Goal: Task Accomplishment & Management: Manage account settings

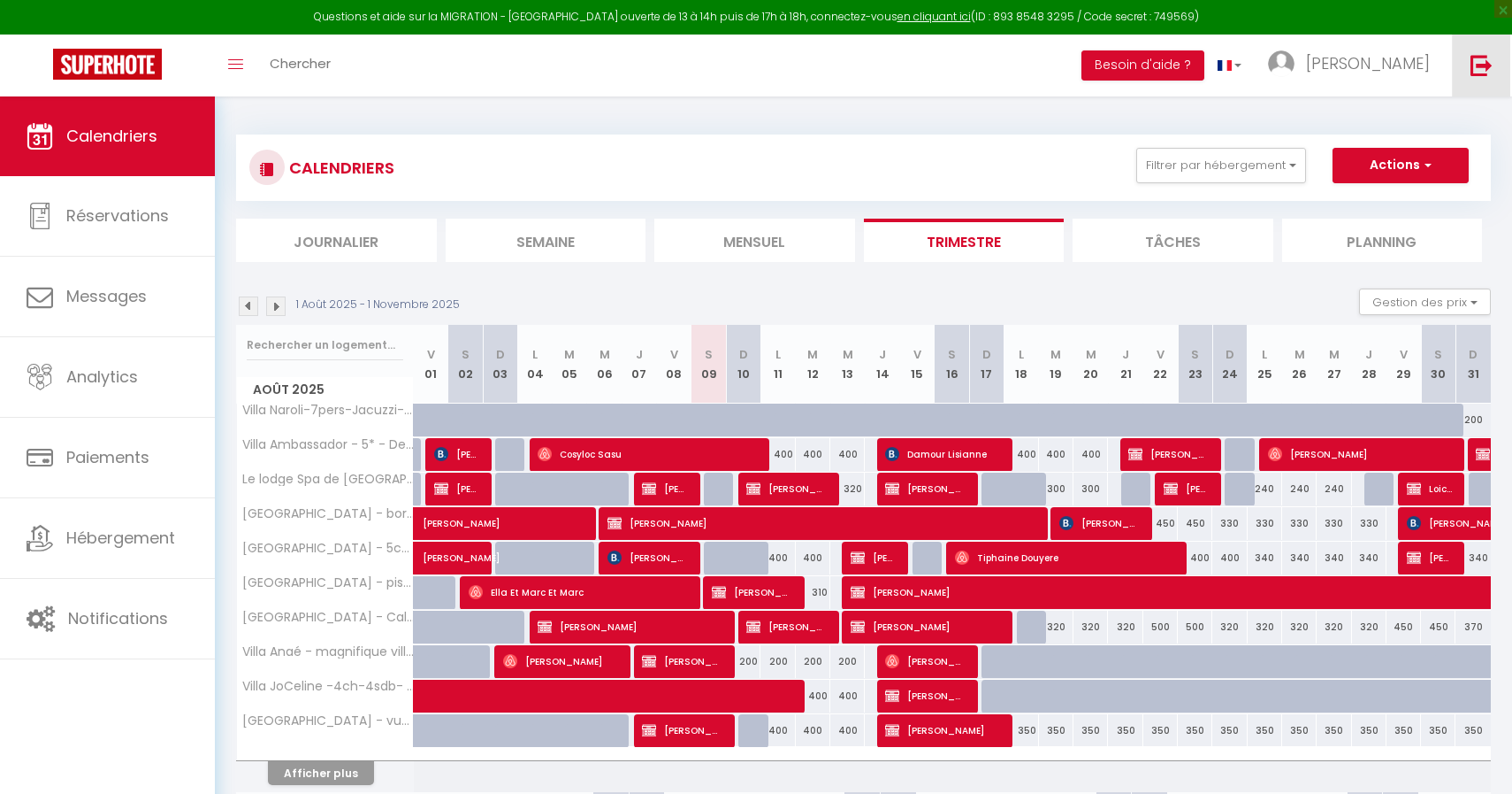
click at [1483, 56] on img at bounding box center [1482, 65] width 22 height 22
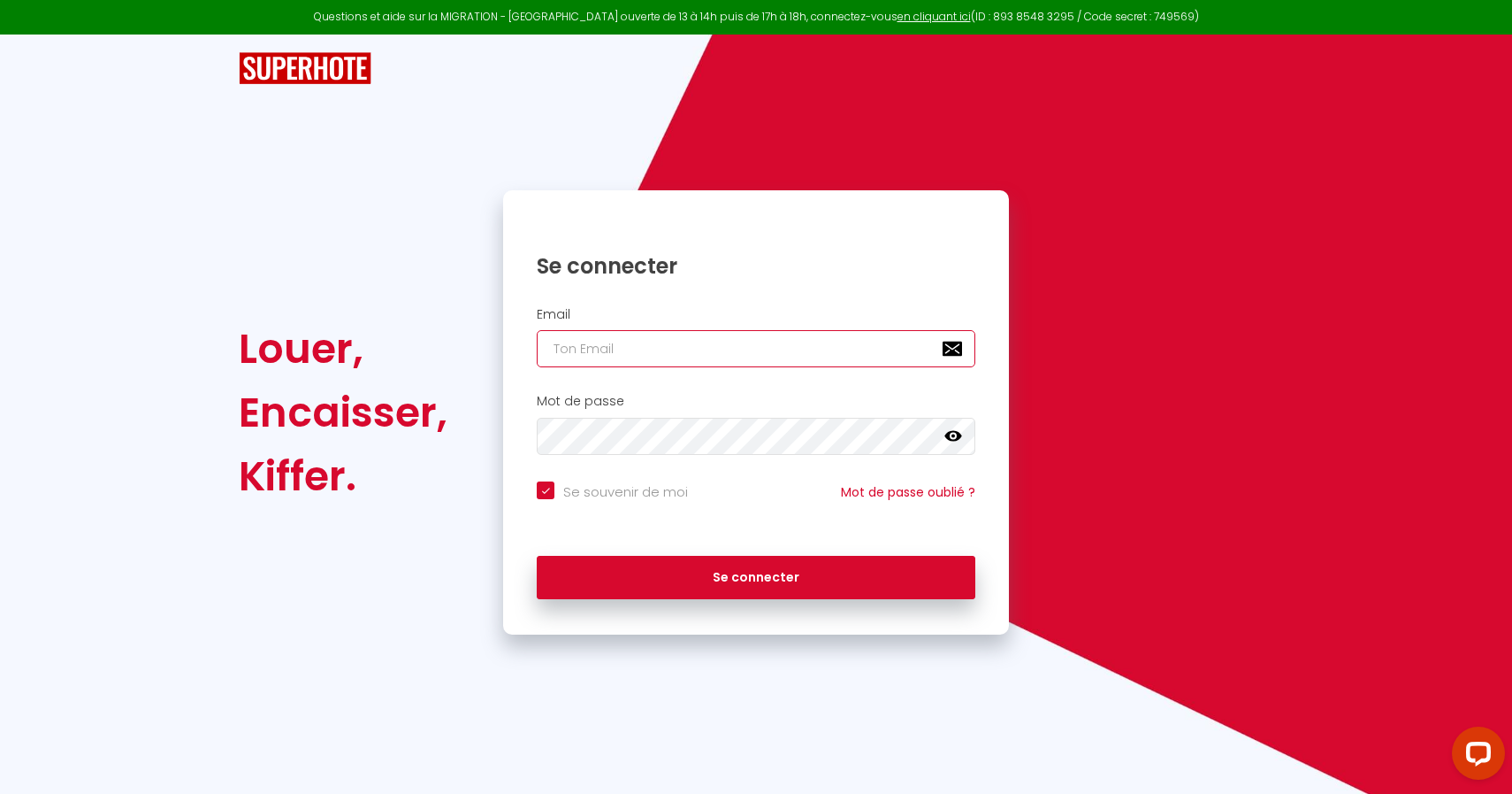
click at [653, 353] on input "email" at bounding box center [756, 348] width 439 height 37
type input "[EMAIL_ADDRESS][DOMAIN_NAME]"
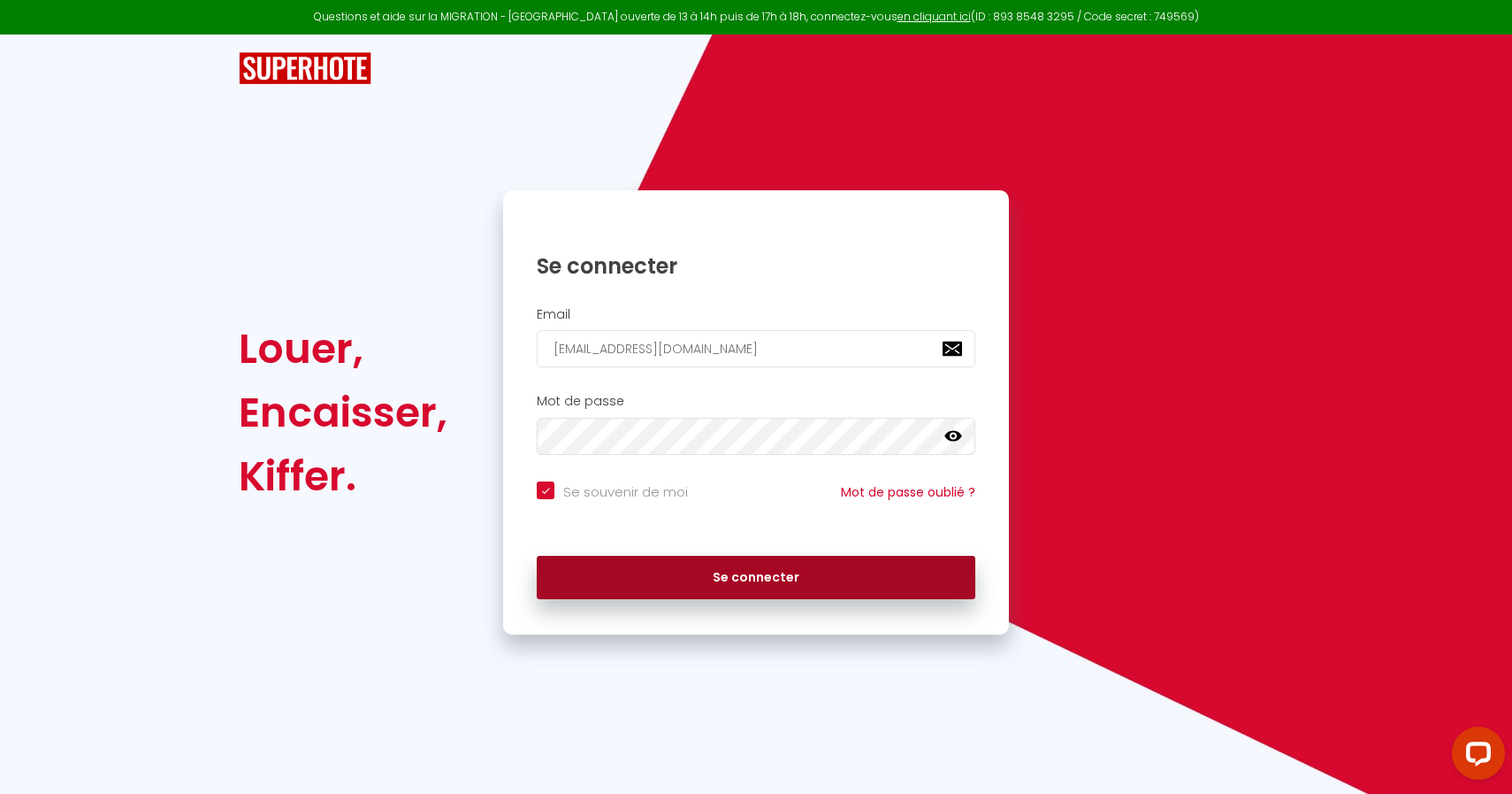
click at [674, 585] on button "Se connecter" at bounding box center [756, 578] width 439 height 45
checkbox input "true"
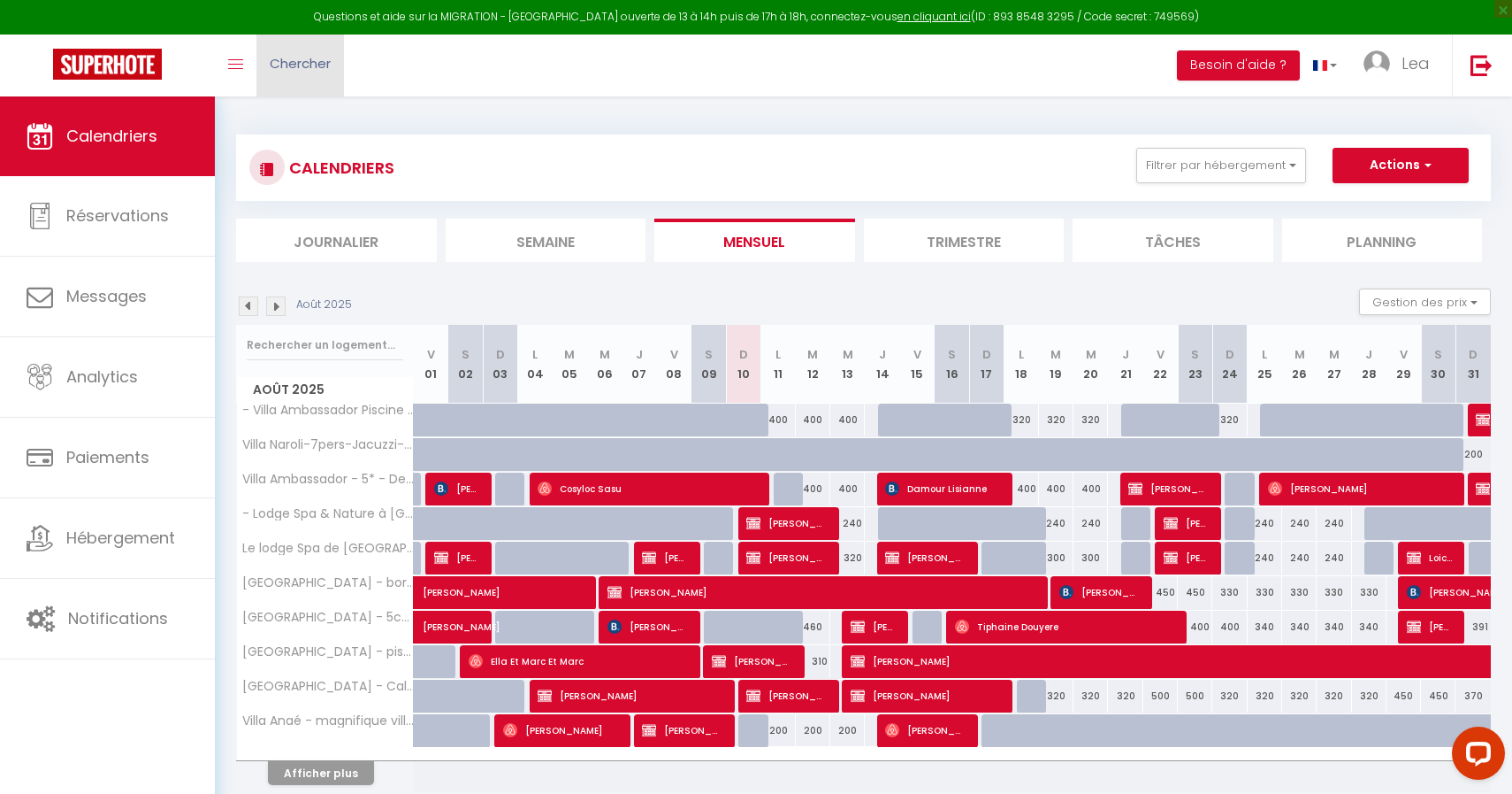
click at [340, 67] on link "Chercher" at bounding box center [301, 66] width 87 height 62
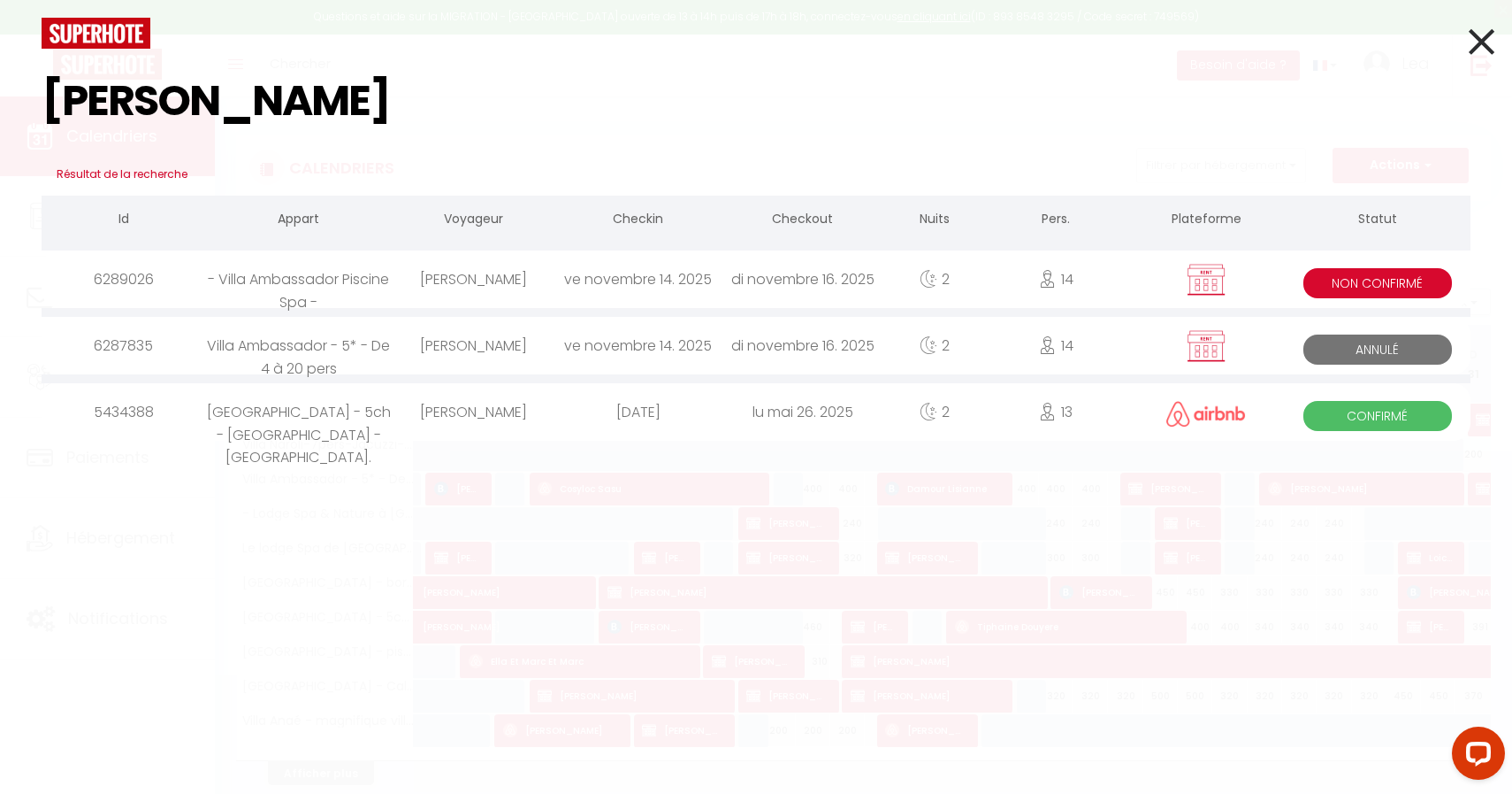
type input "[PERSON_NAME]"
click at [923, 273] on icon at bounding box center [929, 279] width 18 height 18
select select
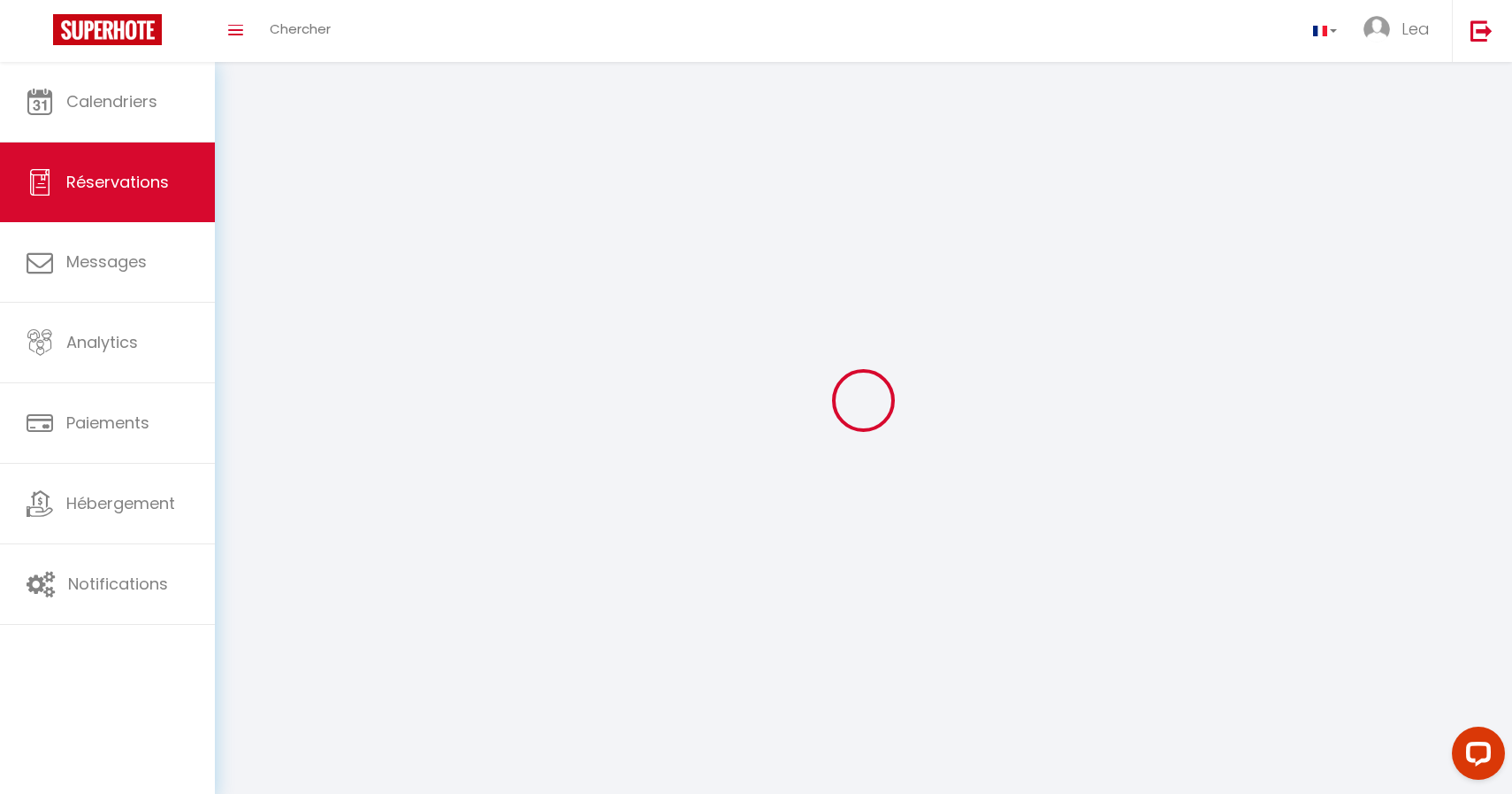
select select
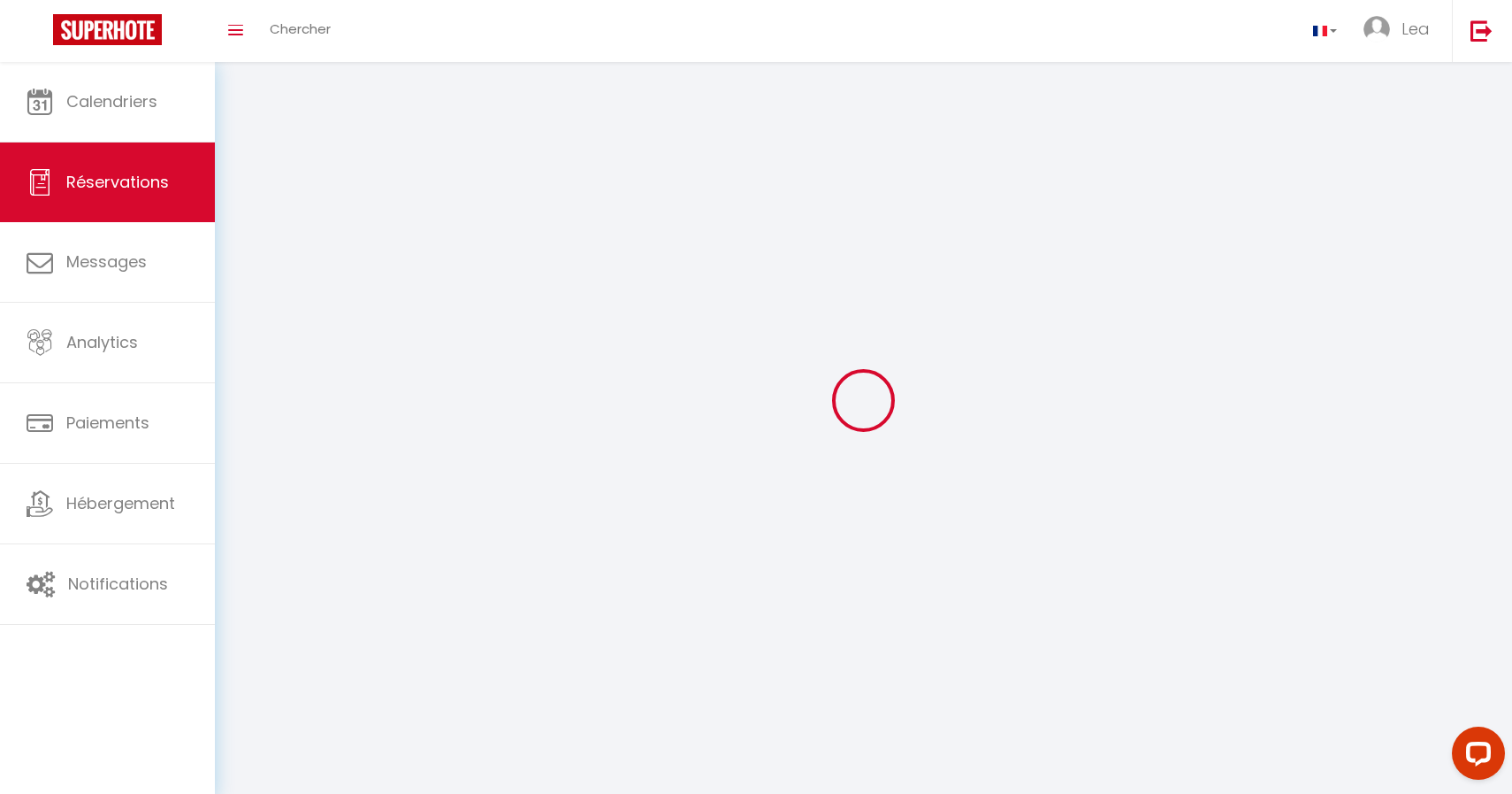
select select
checkbox input "false"
select select
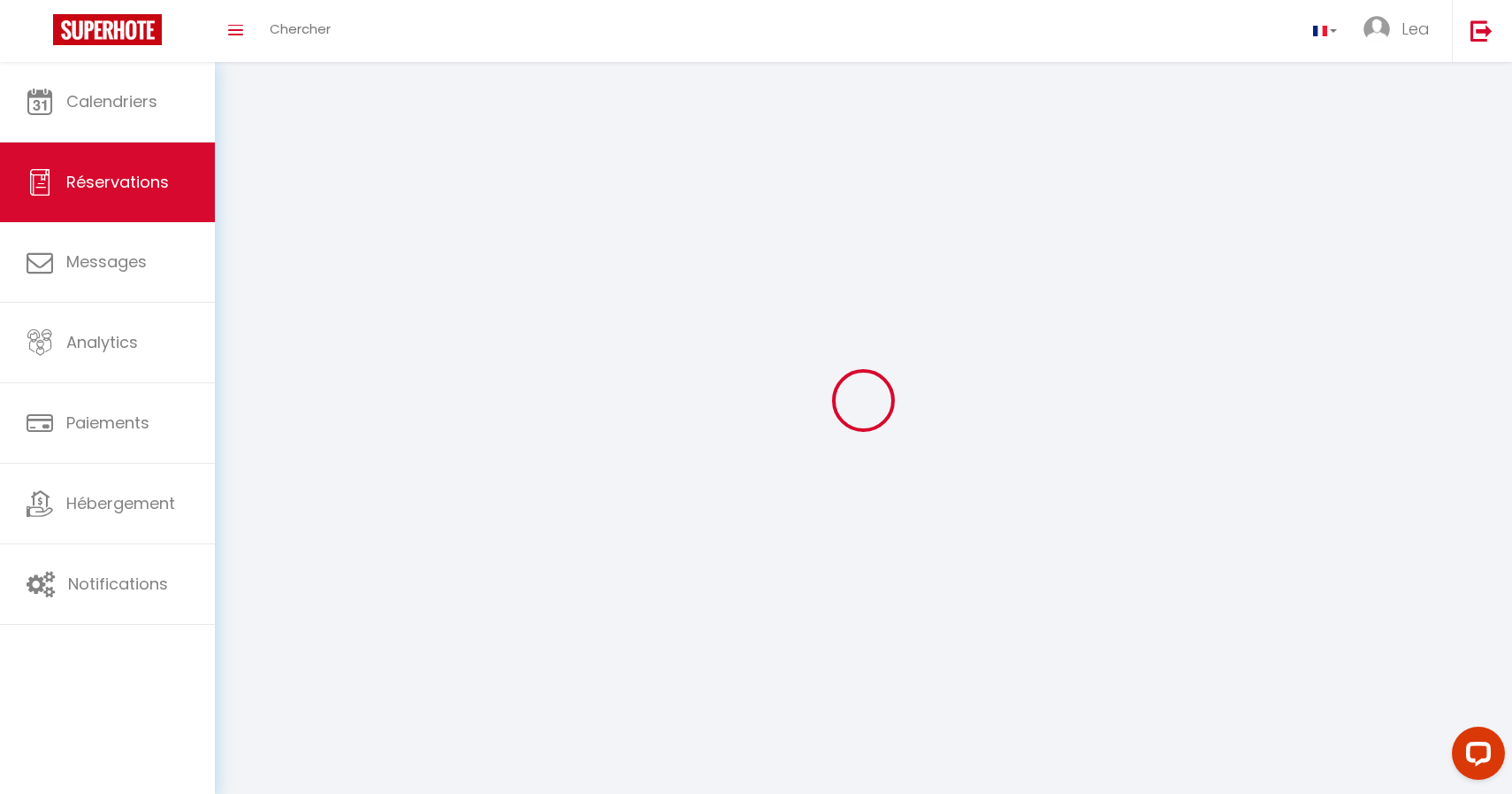
select select
checkbox input "false"
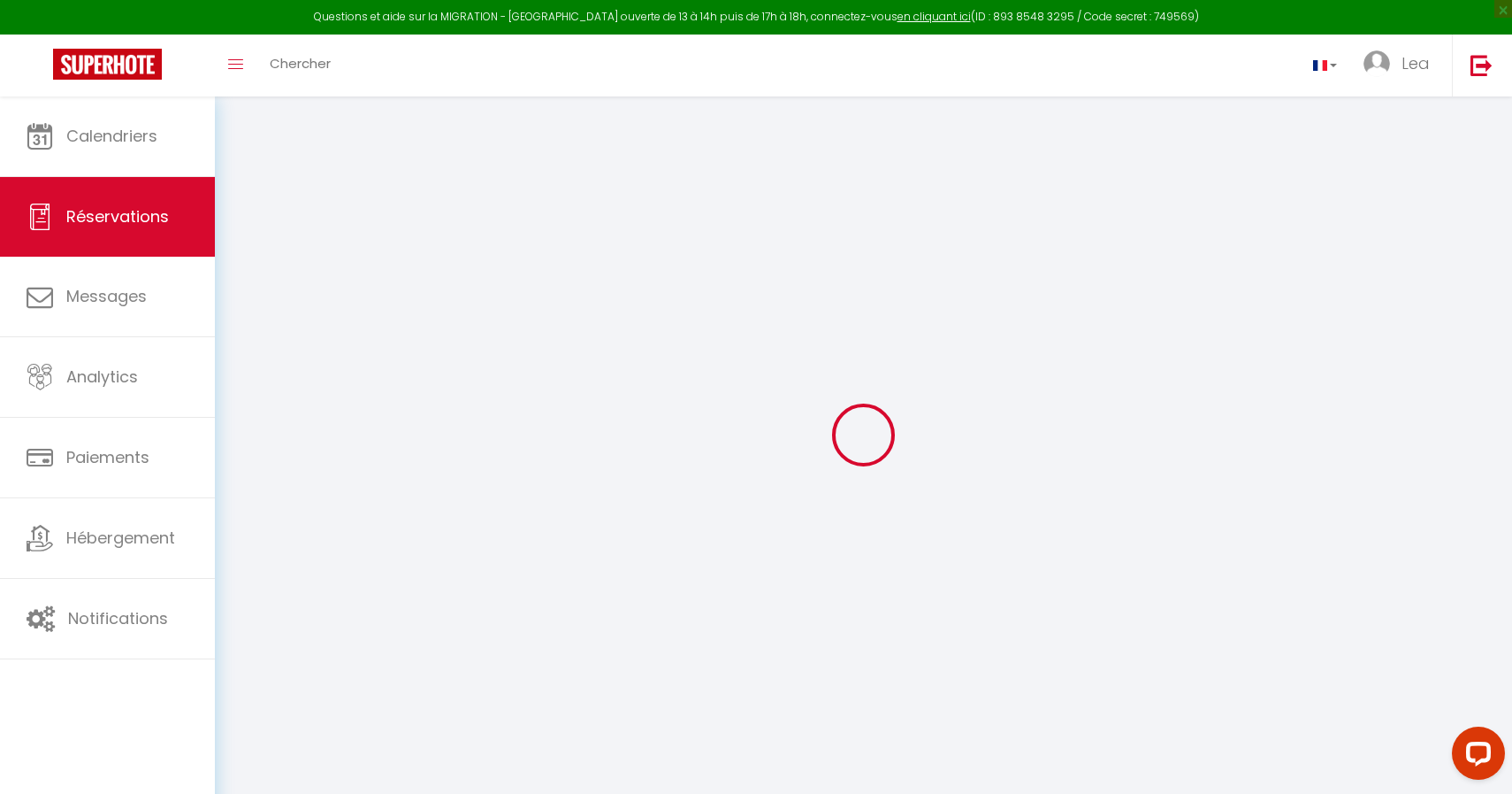
select select
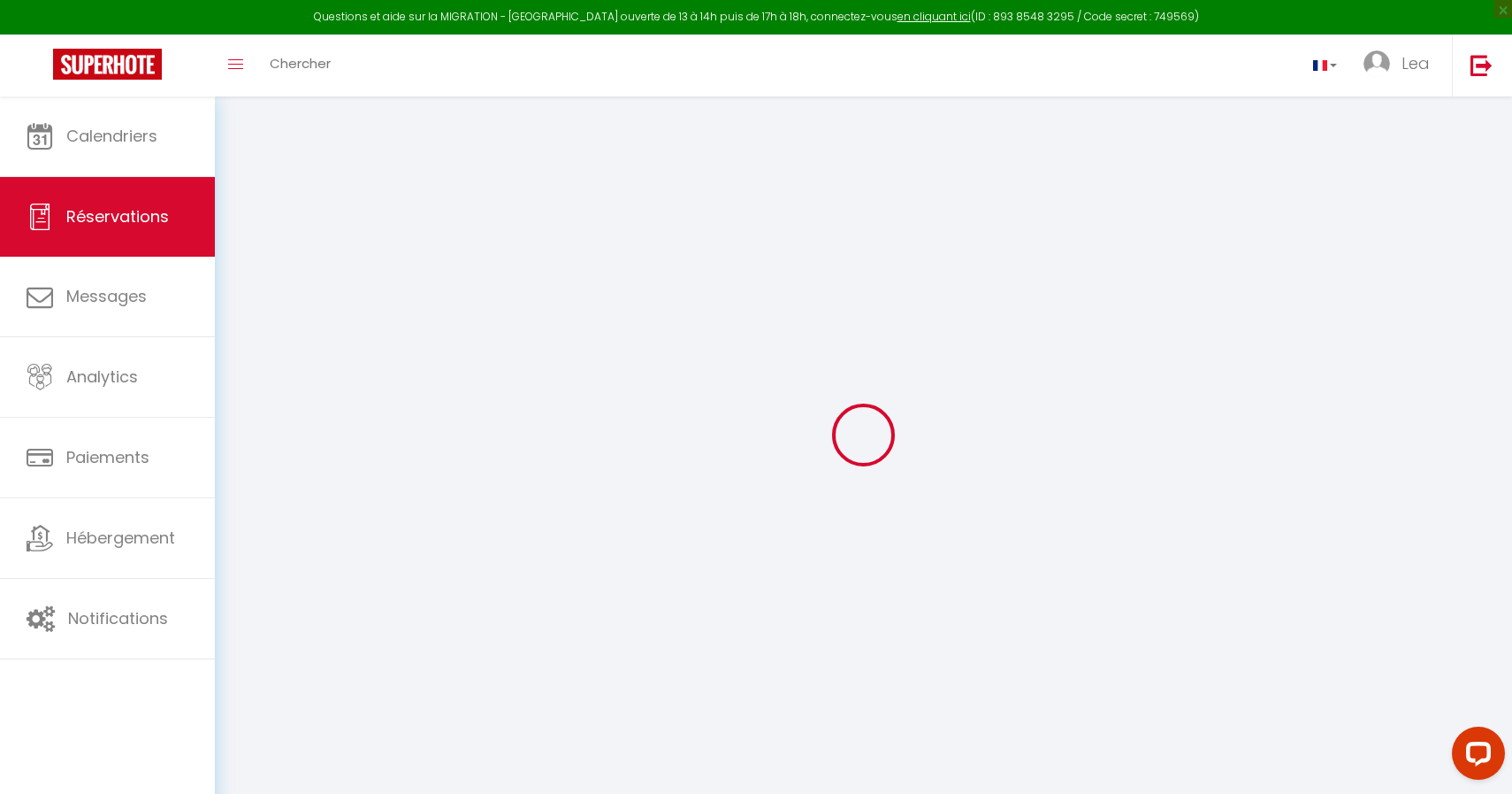
select select
checkbox input "false"
select select
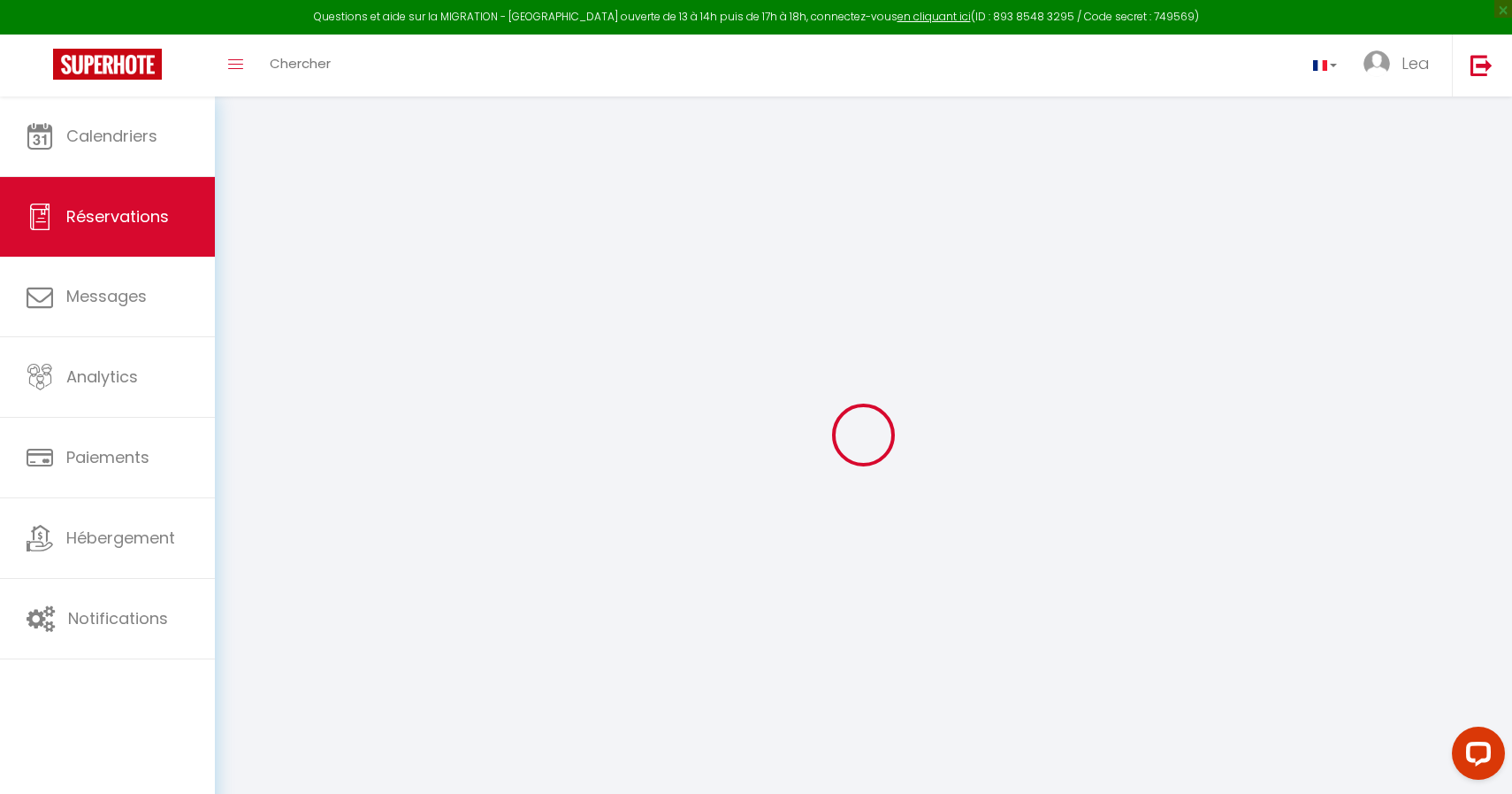
select select
checkbox input "false"
select select
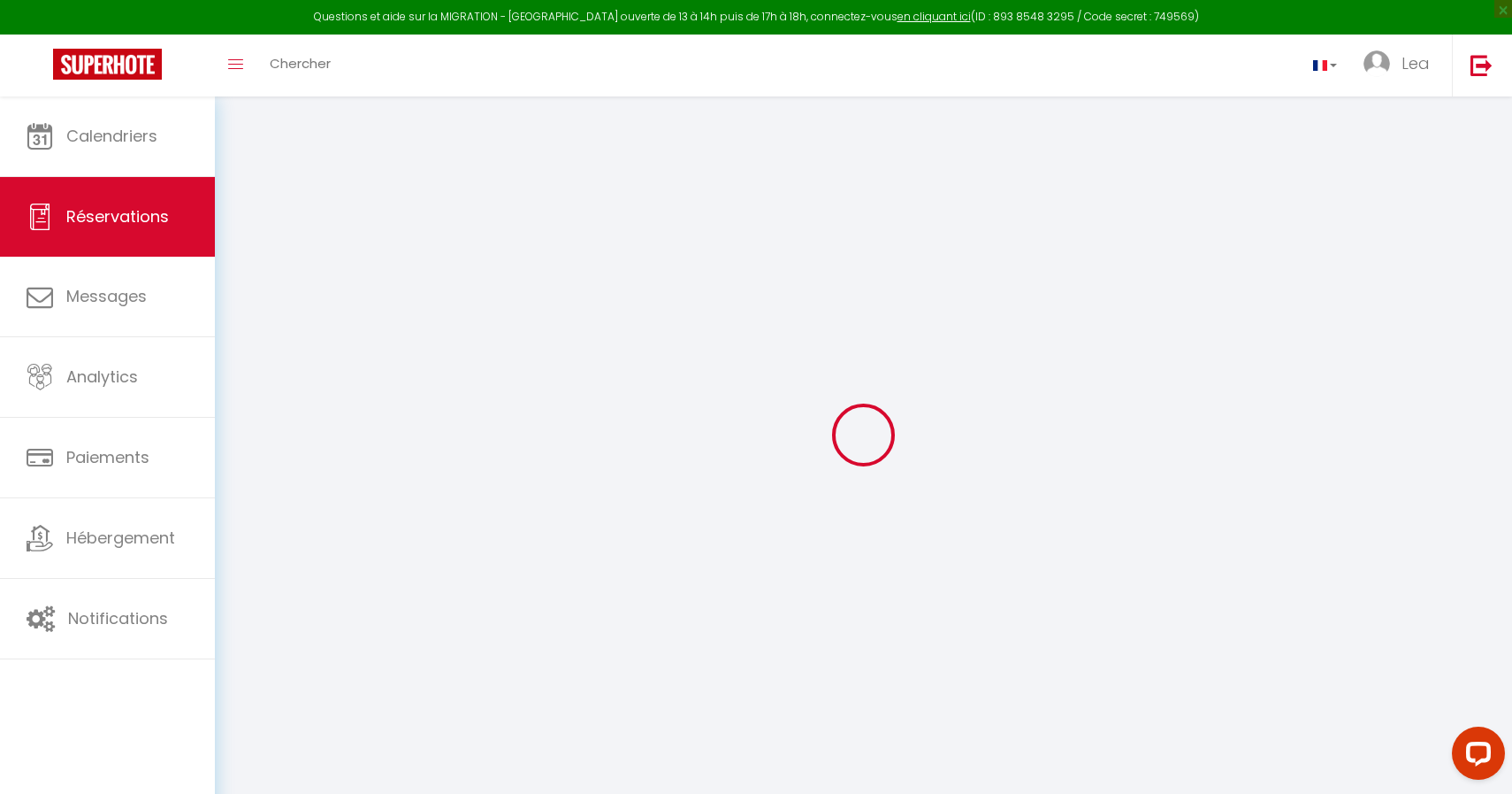
type input "[PERSON_NAME]"
type input "Blard"
type input "[EMAIL_ADDRESS][DOMAIN_NAME]"
type input "[PHONE_NUMBER]"
type input "97430"
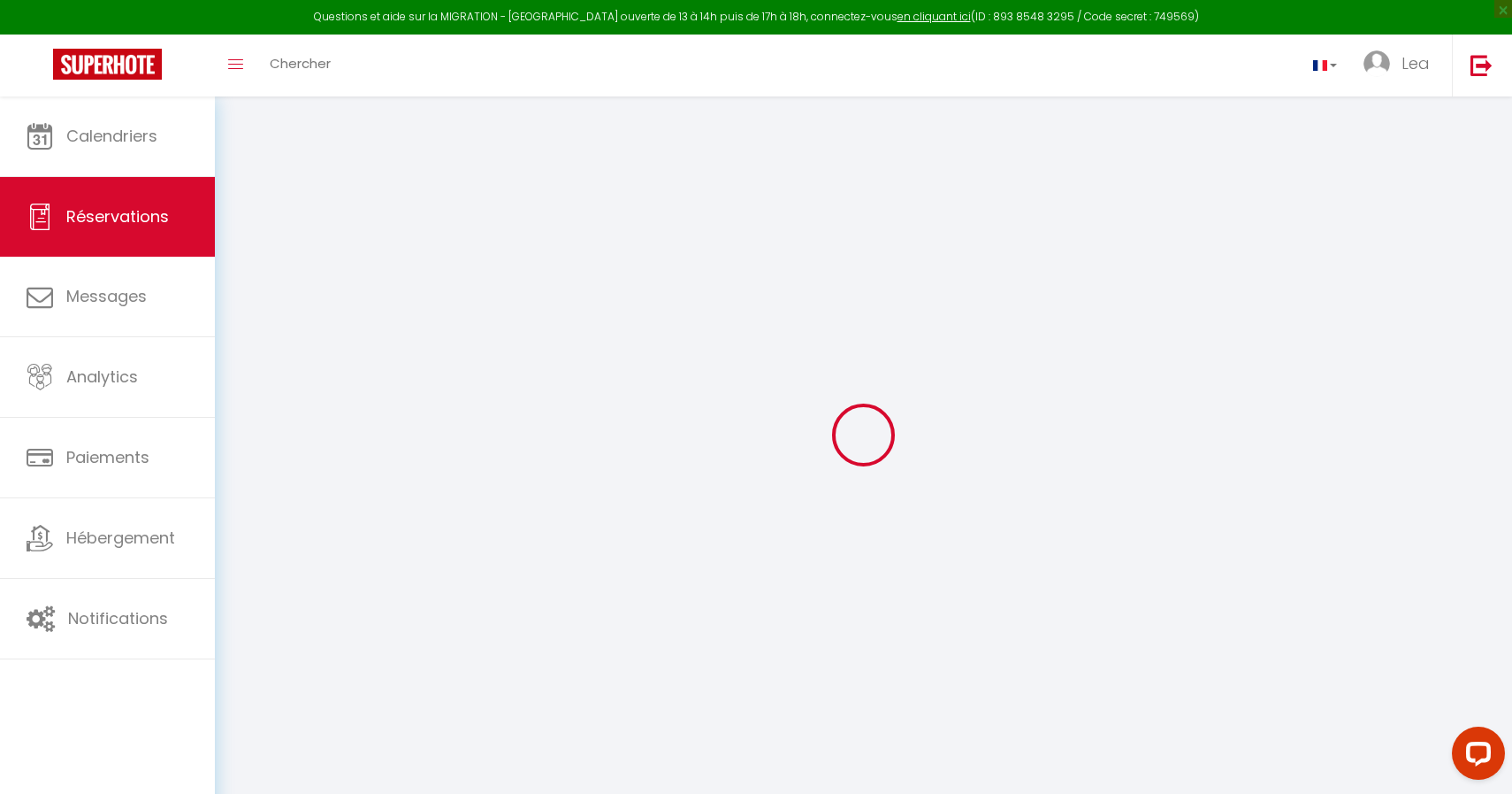
type input "91 [GEOGRAPHIC_DATA]"
type input "Le Tampon"
select select "RE"
select select "70752"
select select "2"
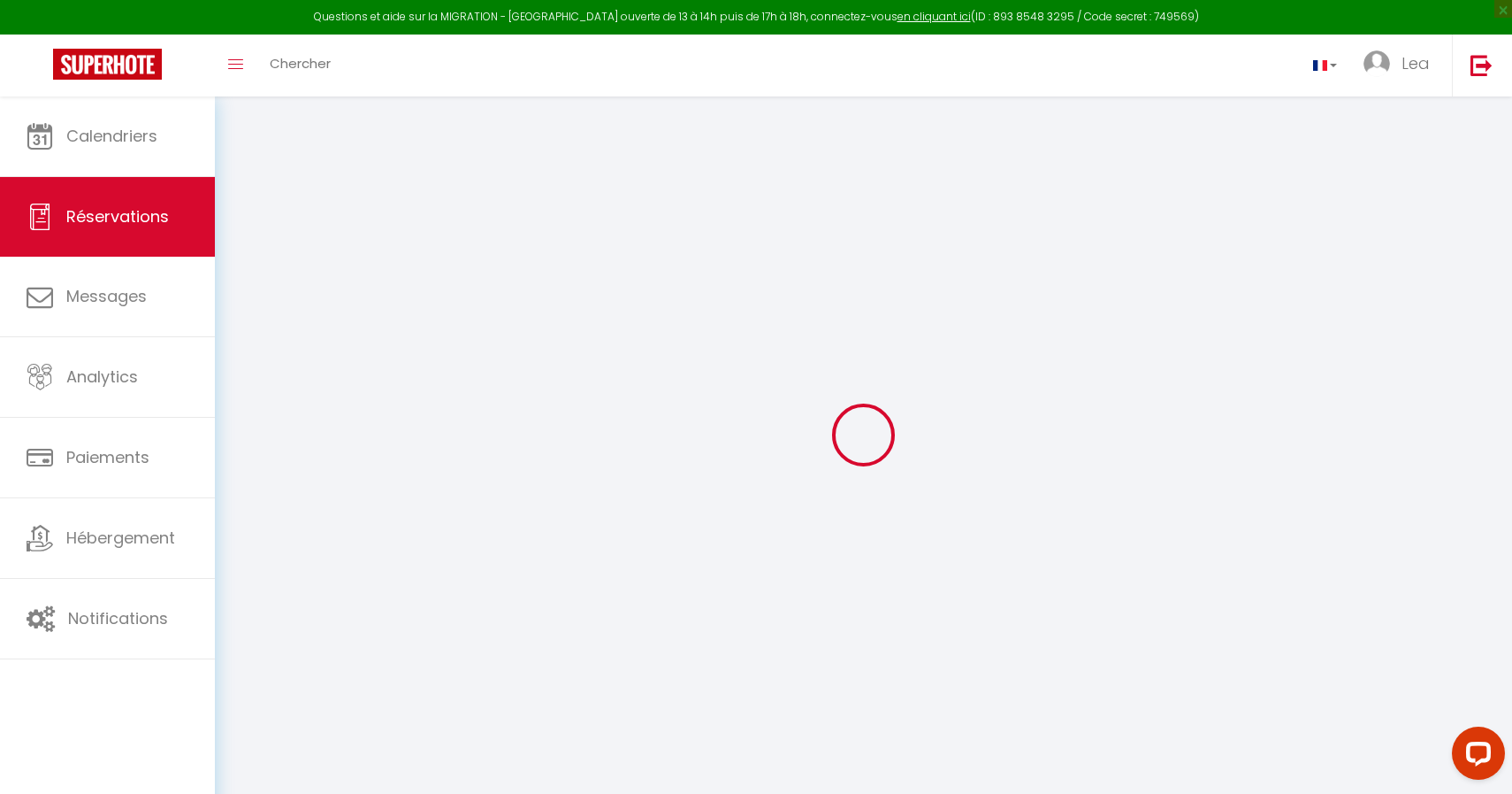
type input "Ven 14 Novembre 2025"
select select
type input "Dim 16 Novembre 2025"
select select
type input "14"
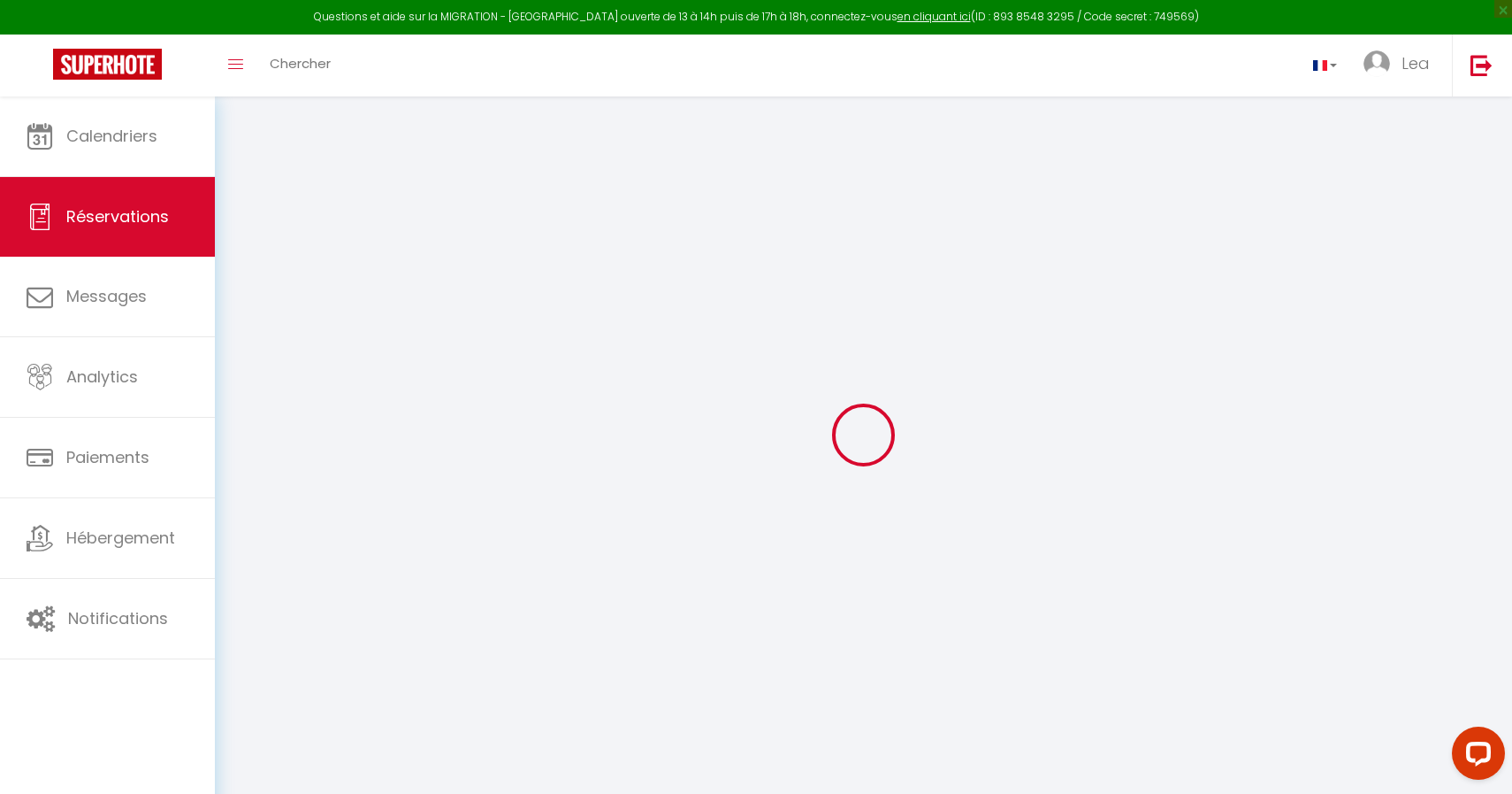
select select "10"
select select
type input "1394"
checkbox input "false"
type input "0"
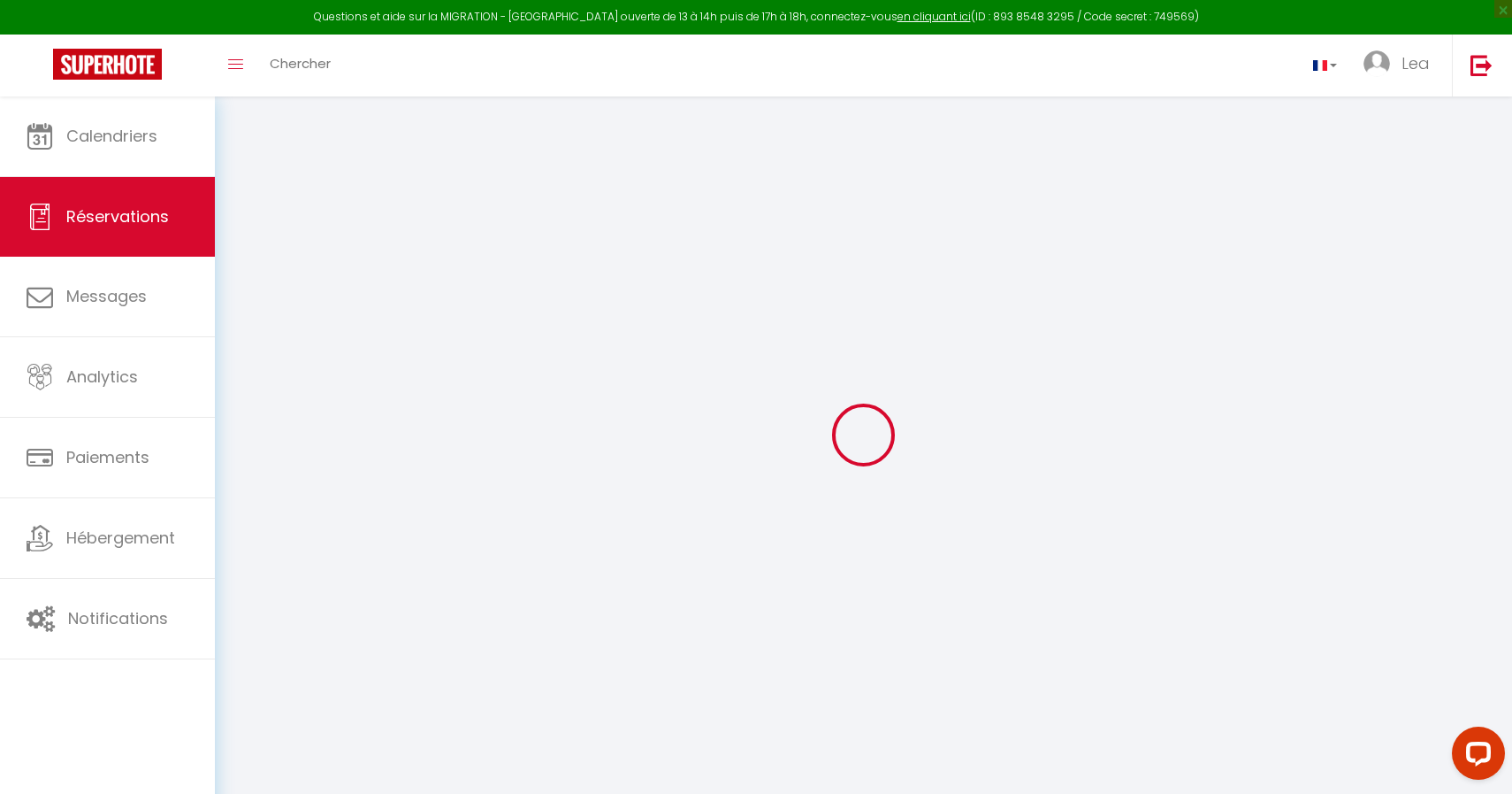
type input "0"
select select
select select "14"
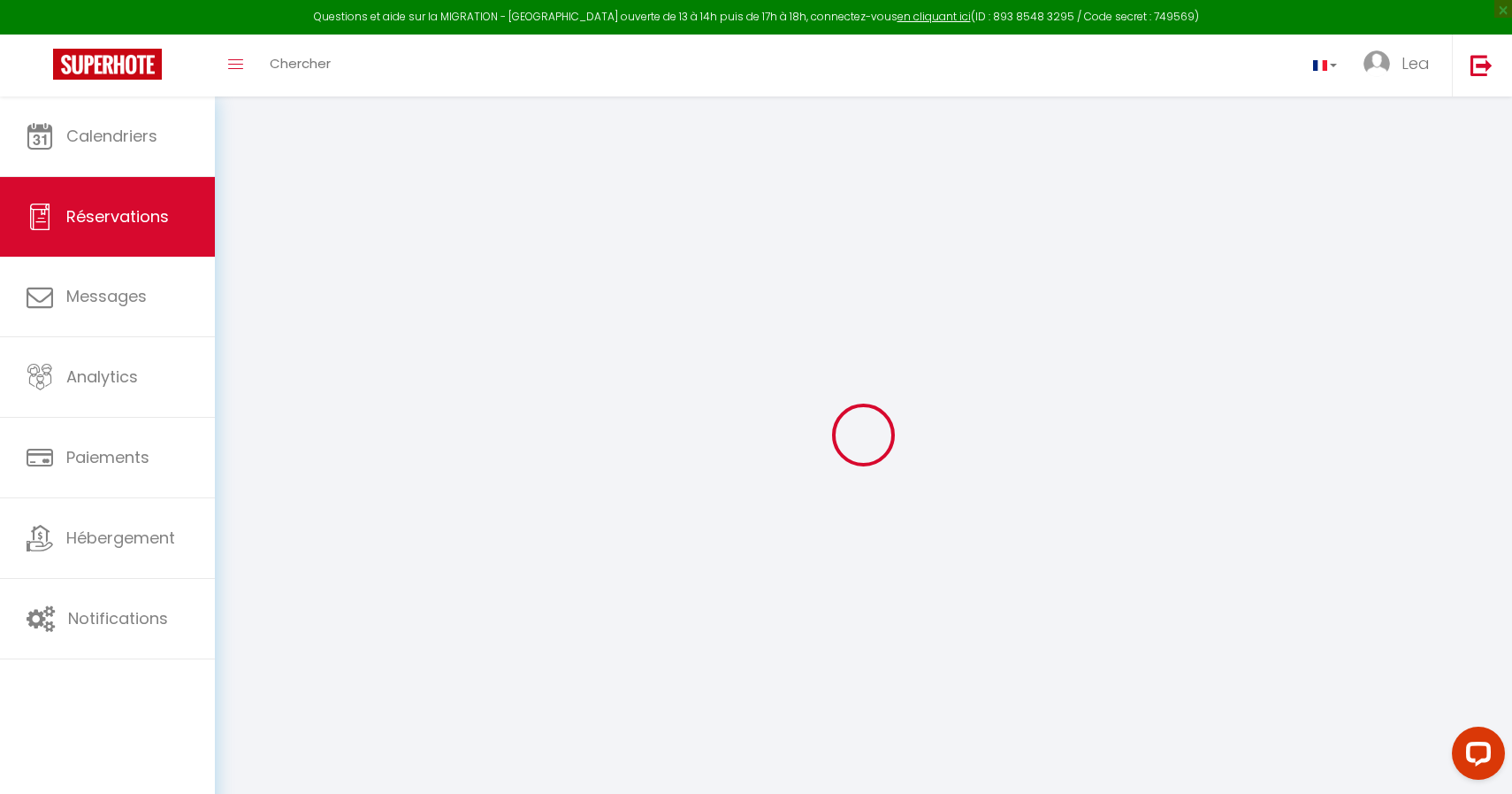
checkbox input "false"
select select
checkbox input "false"
select select
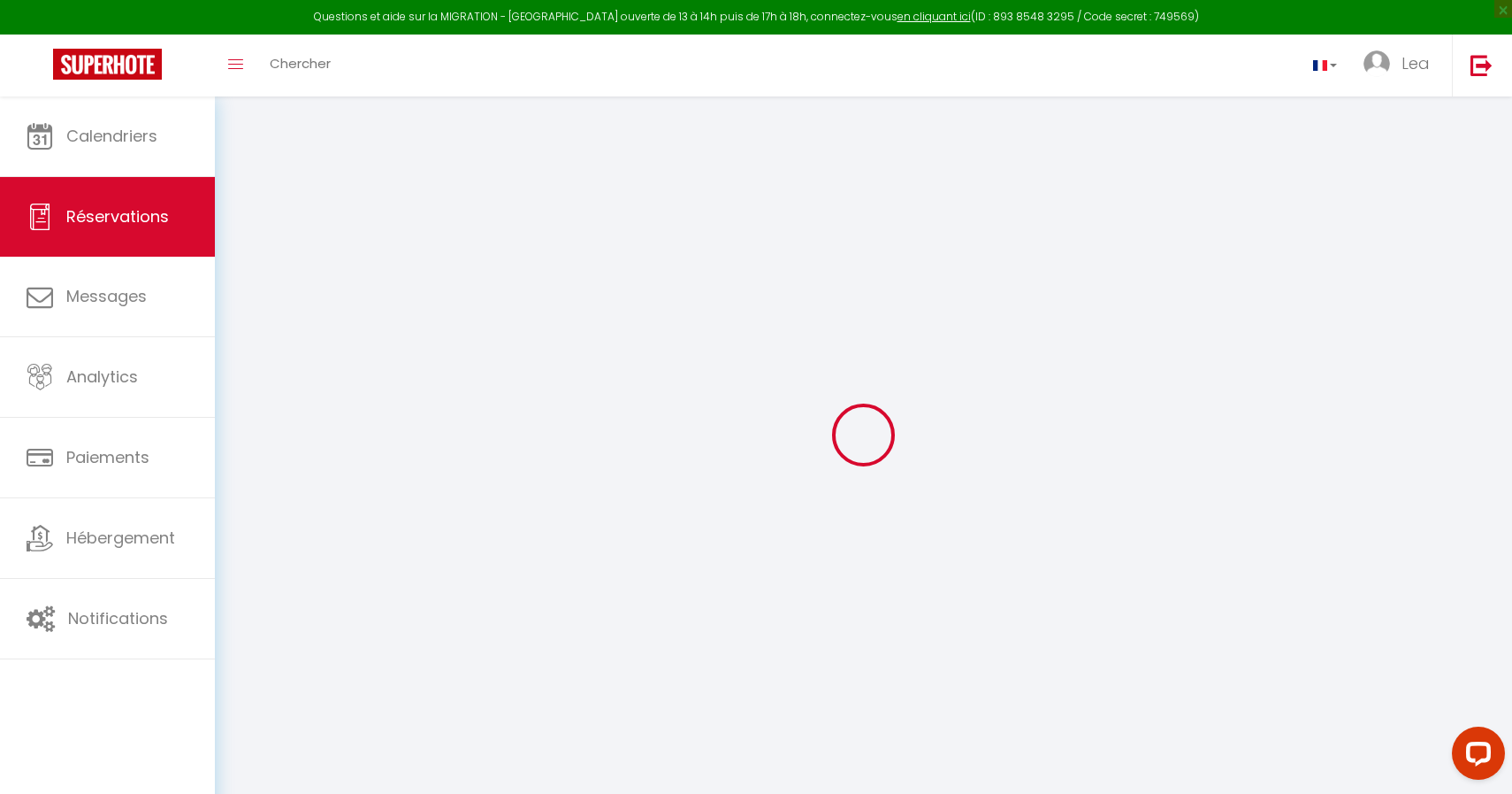
select select
checkbox input "false"
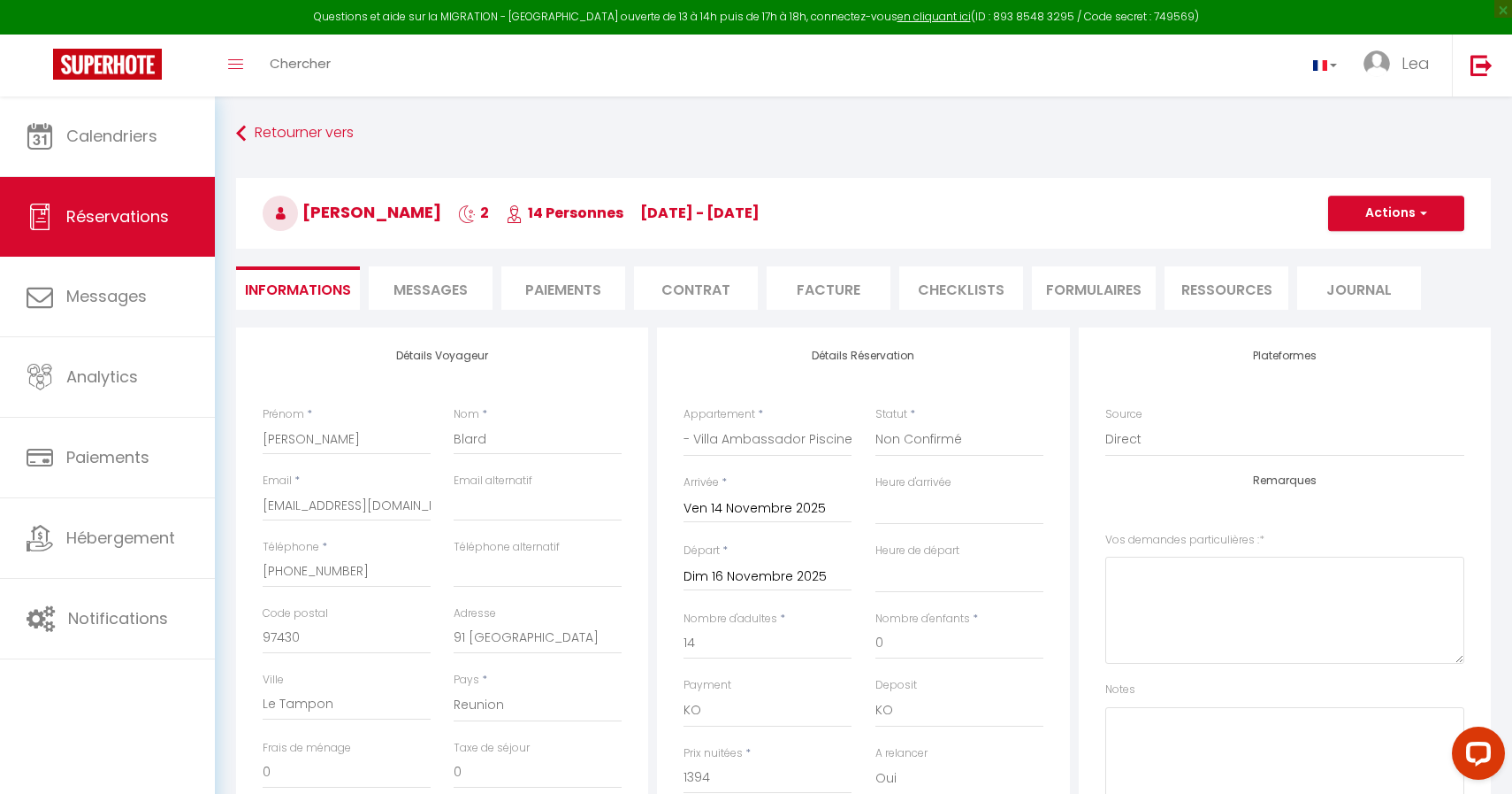
select select
checkbox input "false"
type input "56"
select select
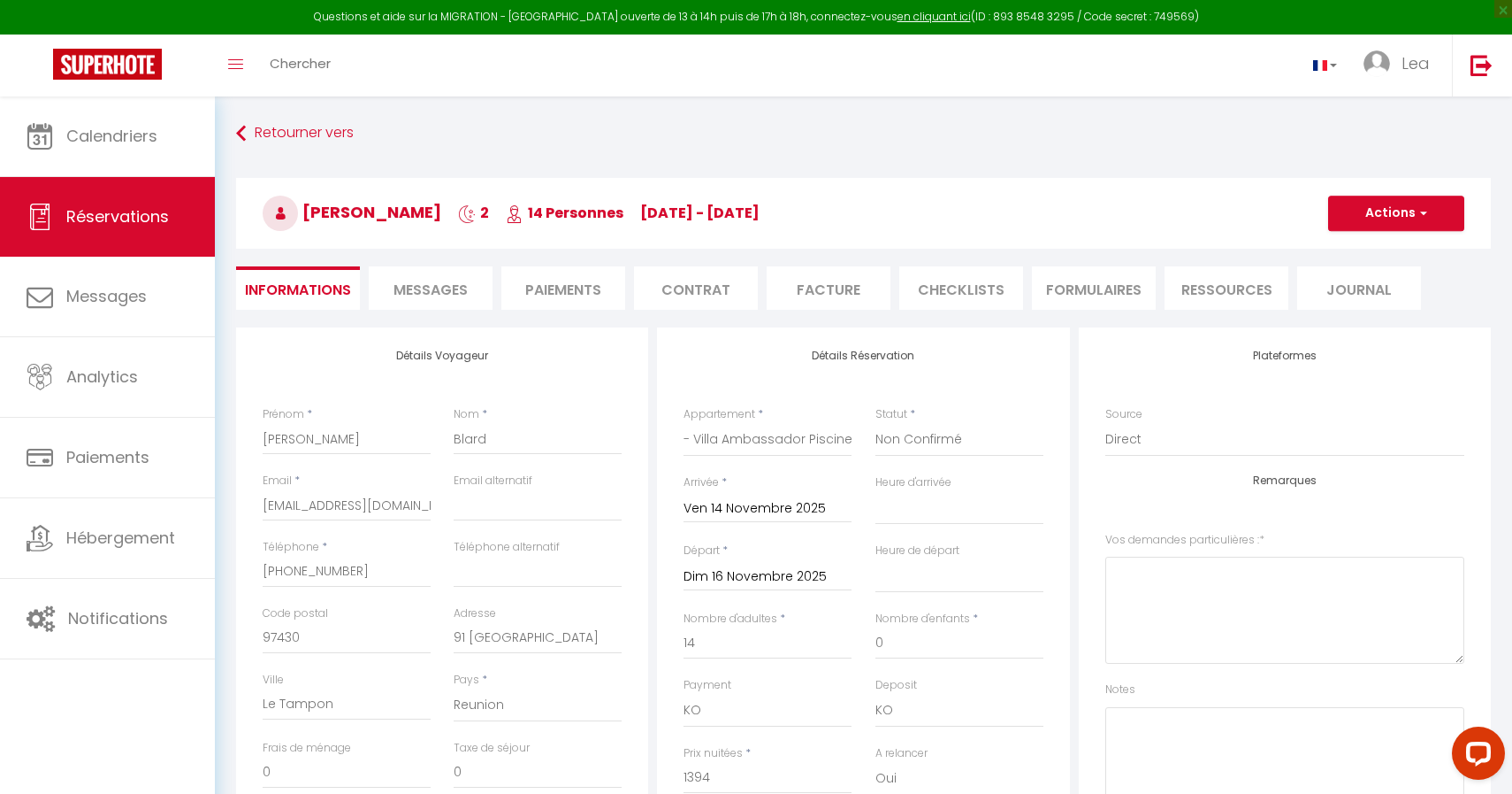
select select
checkbox input "false"
select select "15:00"
select select "16:00"
click at [973, 436] on select "Confirmé Non Confirmé [PERSON_NAME] par le voyageur No Show Request" at bounding box center [959, 440] width 168 height 34
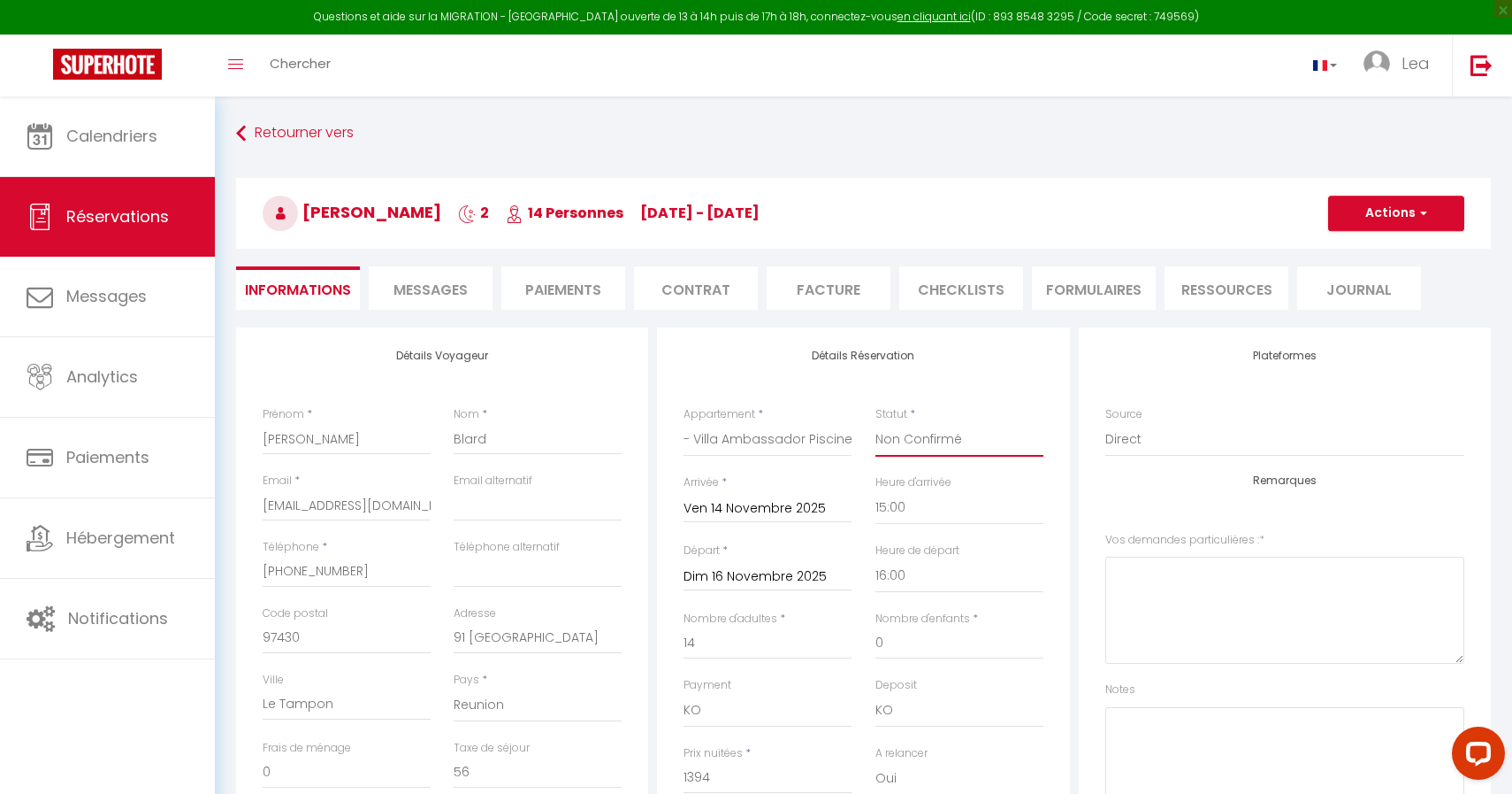
select select "0"
checkbox input "false"
click at [1387, 224] on button "Actions" at bounding box center [1396, 213] width 136 height 36
click at [1383, 243] on link "Enregistrer" at bounding box center [1378, 251] width 140 height 23
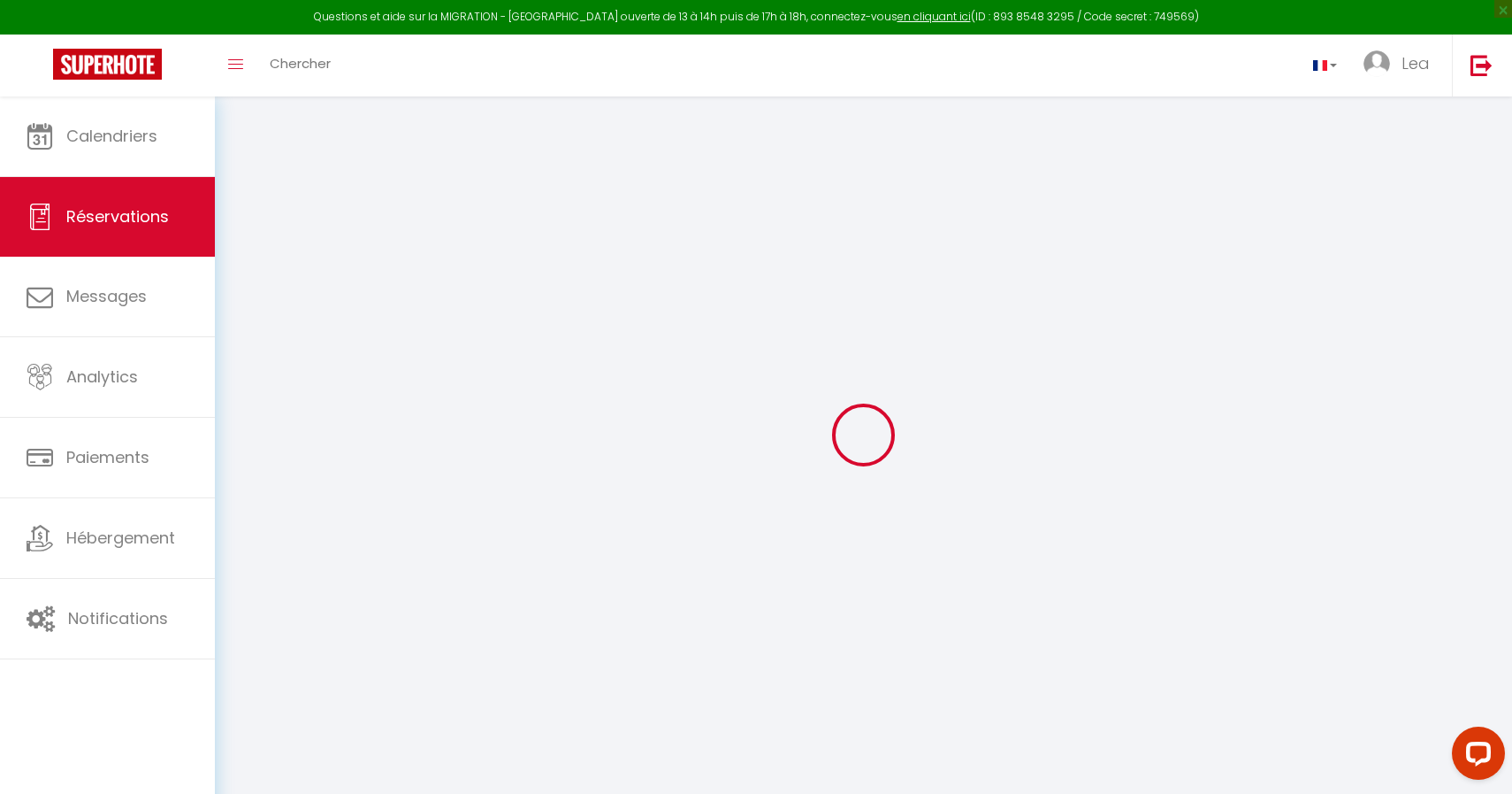
select select "not_cancelled"
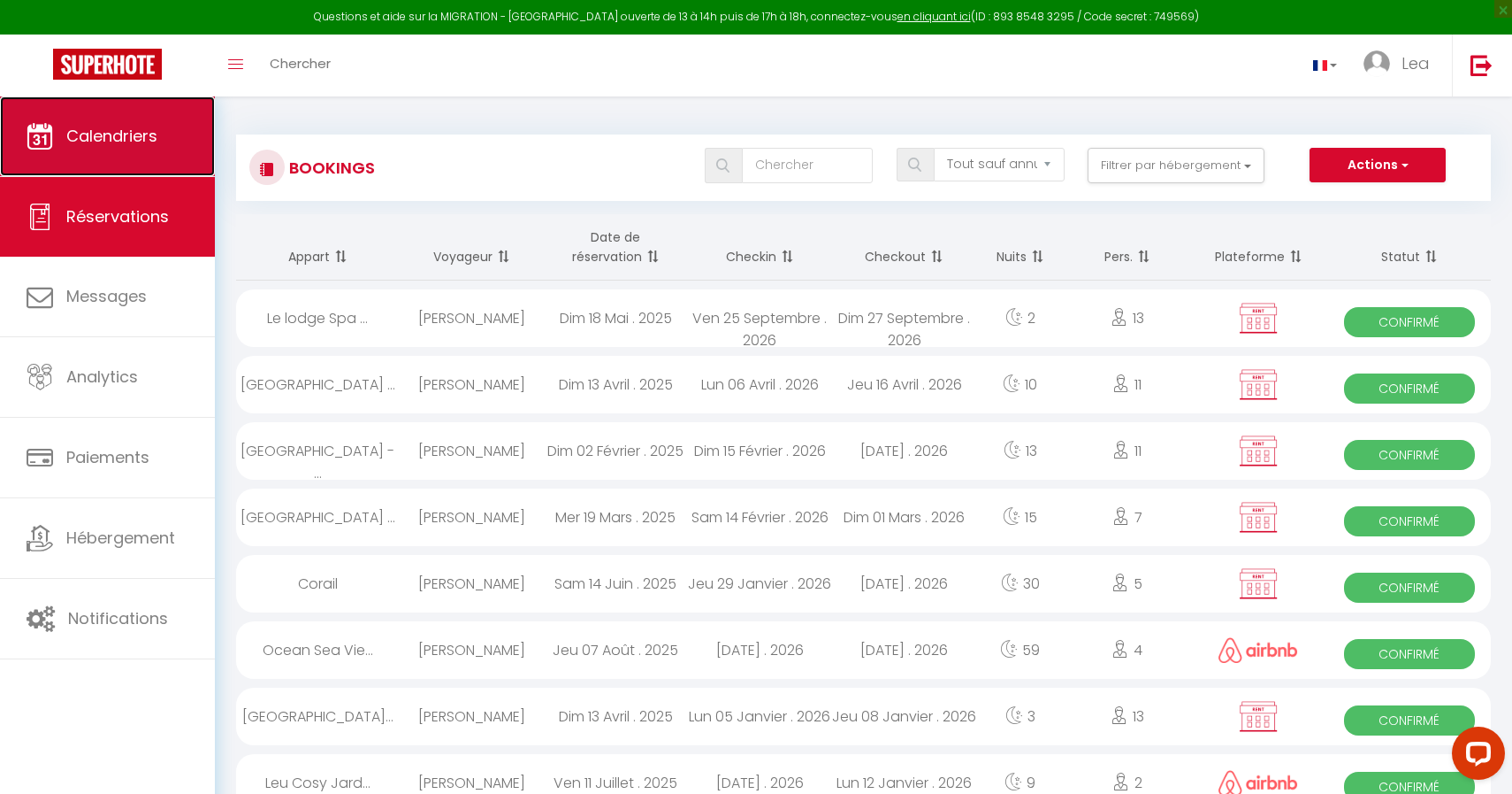
click at [191, 160] on link "Calendriers" at bounding box center [107, 136] width 215 height 79
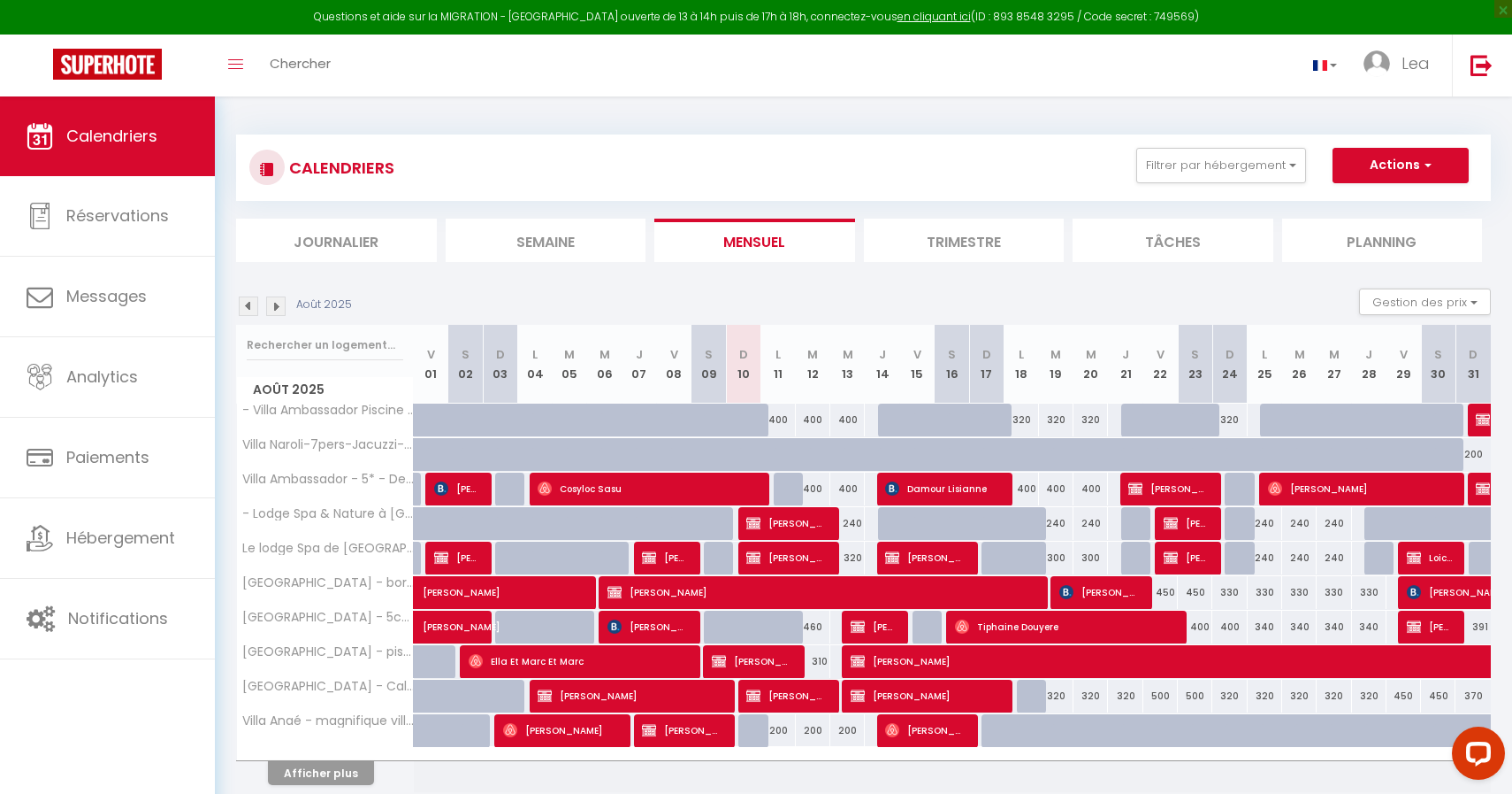
click at [966, 244] on li "Trimestre" at bounding box center [964, 240] width 200 height 44
click at [283, 306] on img at bounding box center [276, 307] width 20 height 20
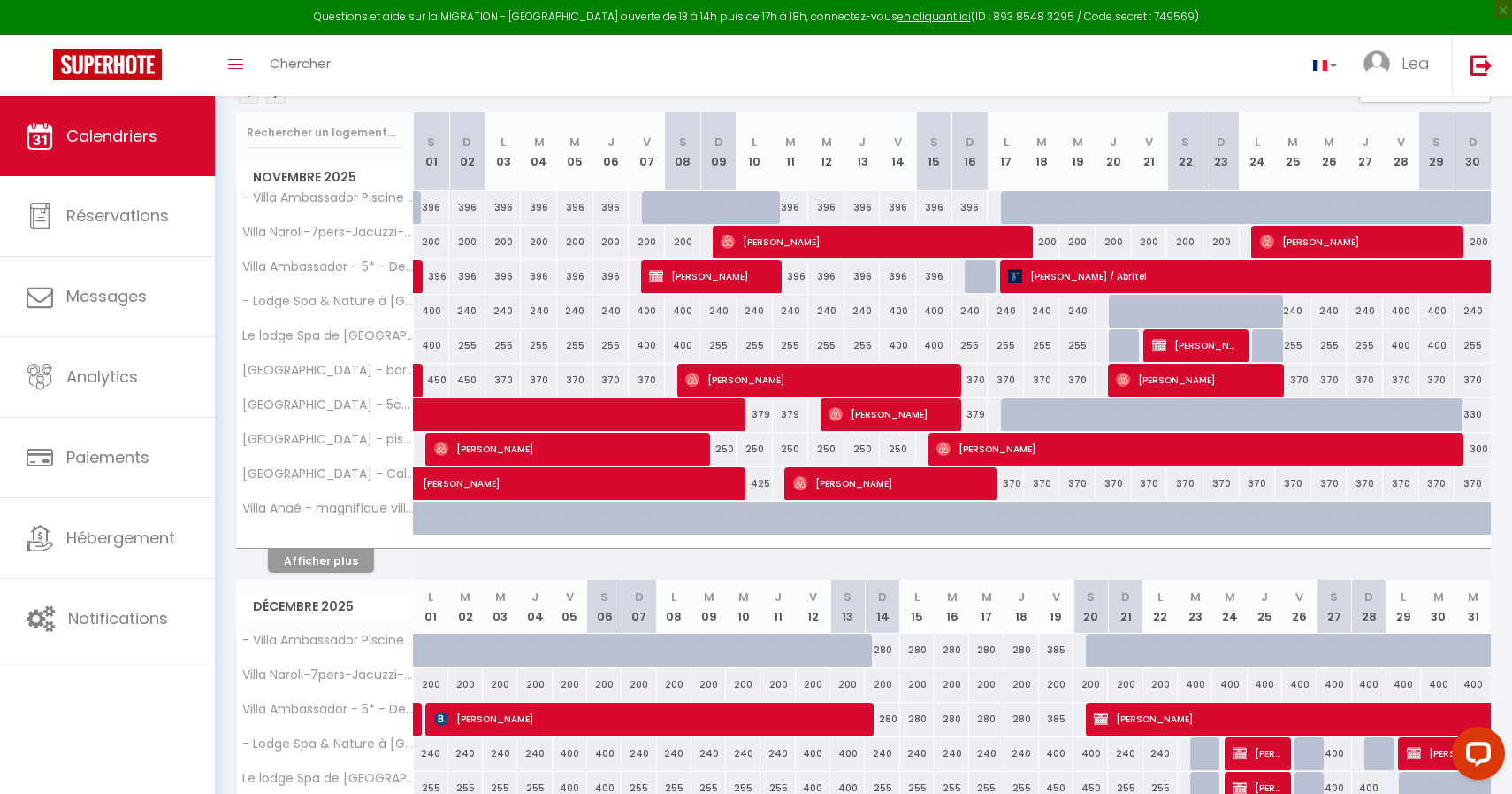
scroll to position [213, 0]
